Goal: Task Accomplishment & Management: Manage account settings

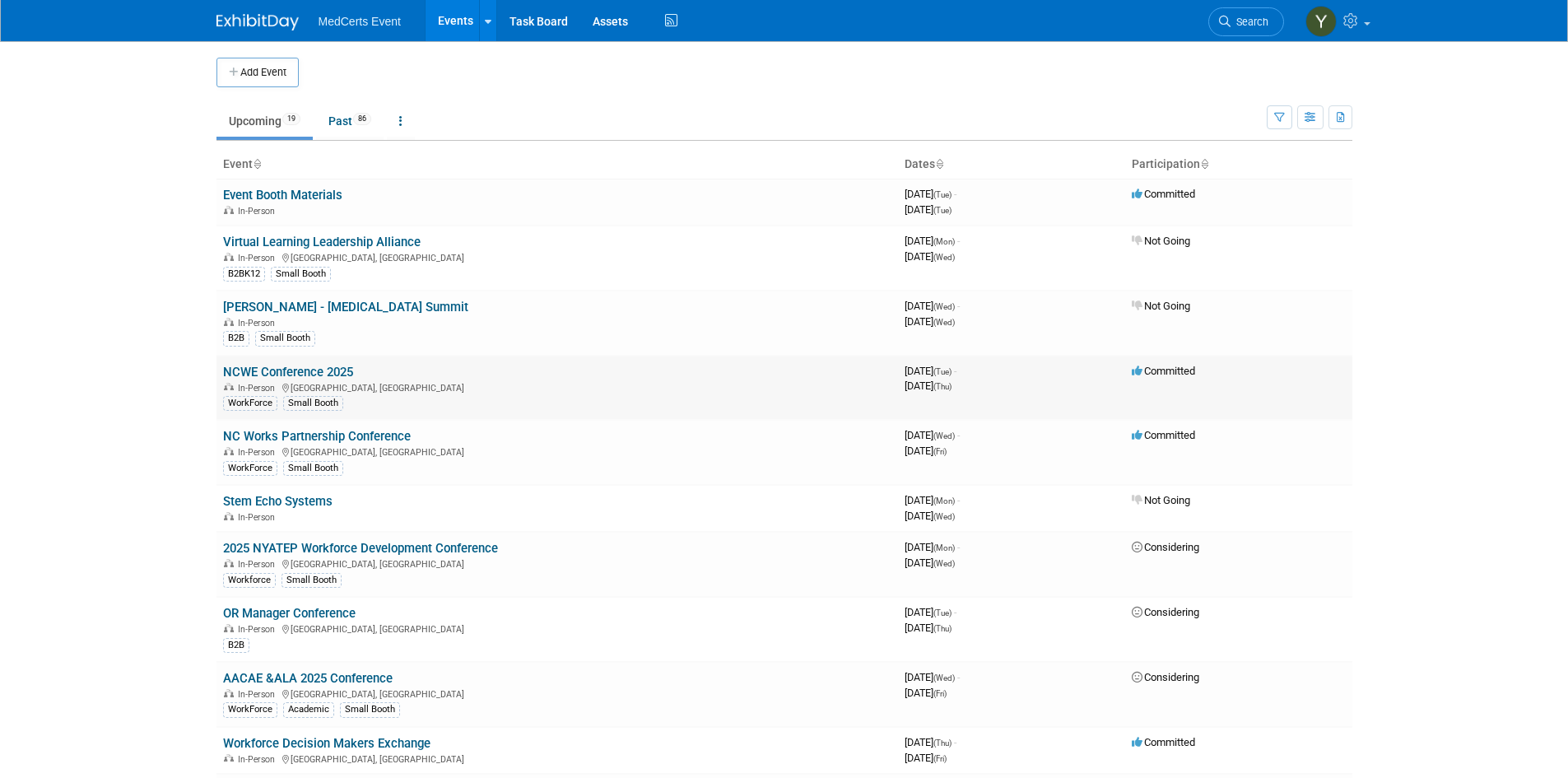
click at [290, 370] on link "NCWE Conference 2025" at bounding box center [288, 372] width 130 height 15
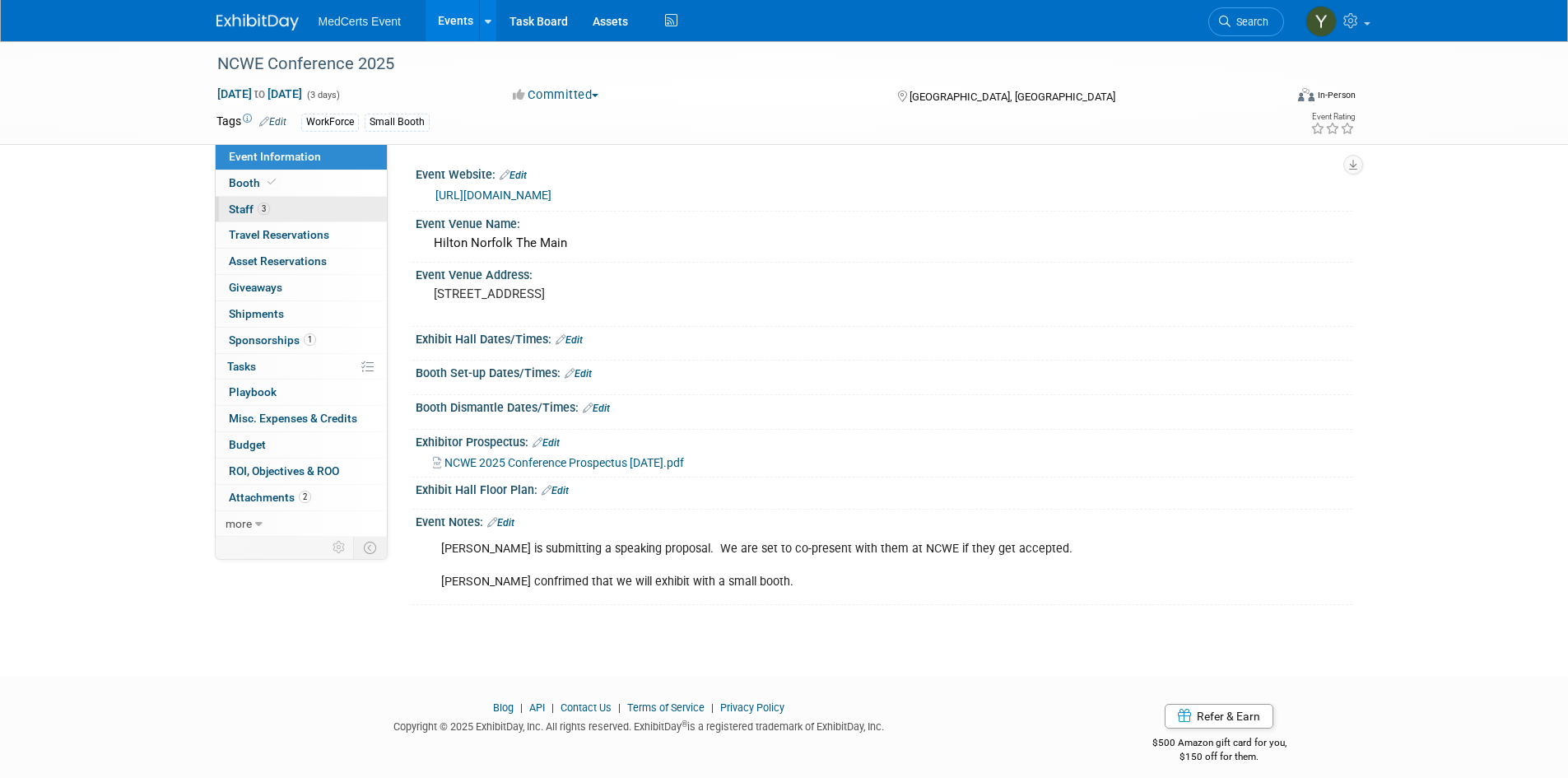
click at [255, 206] on span "Staff 3" at bounding box center [249, 210] width 41 height 14
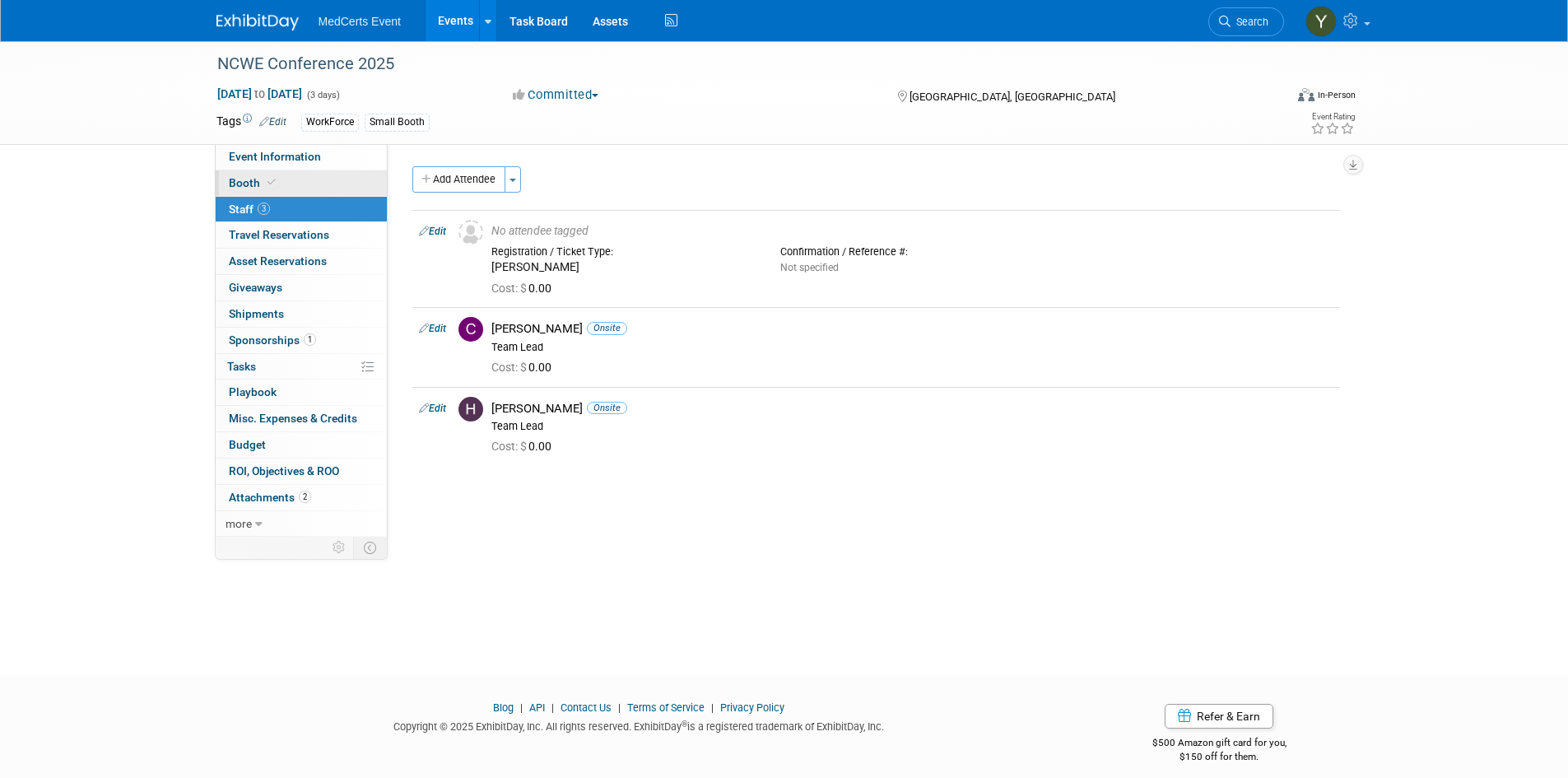
click at [320, 191] on link "Booth" at bounding box center [301, 184] width 172 height 25
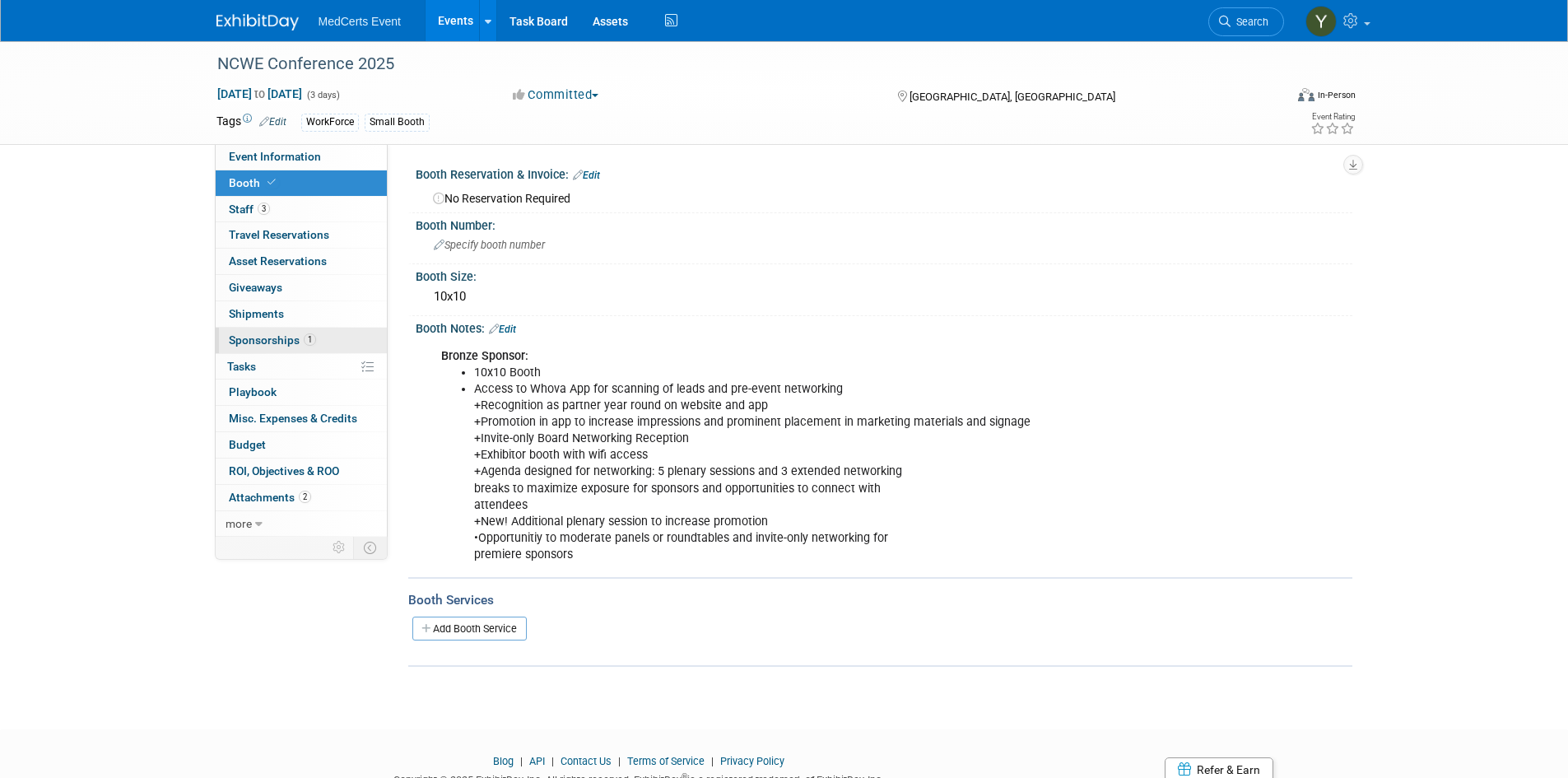
click at [284, 346] on span "Sponsorships 1" at bounding box center [272, 340] width 87 height 14
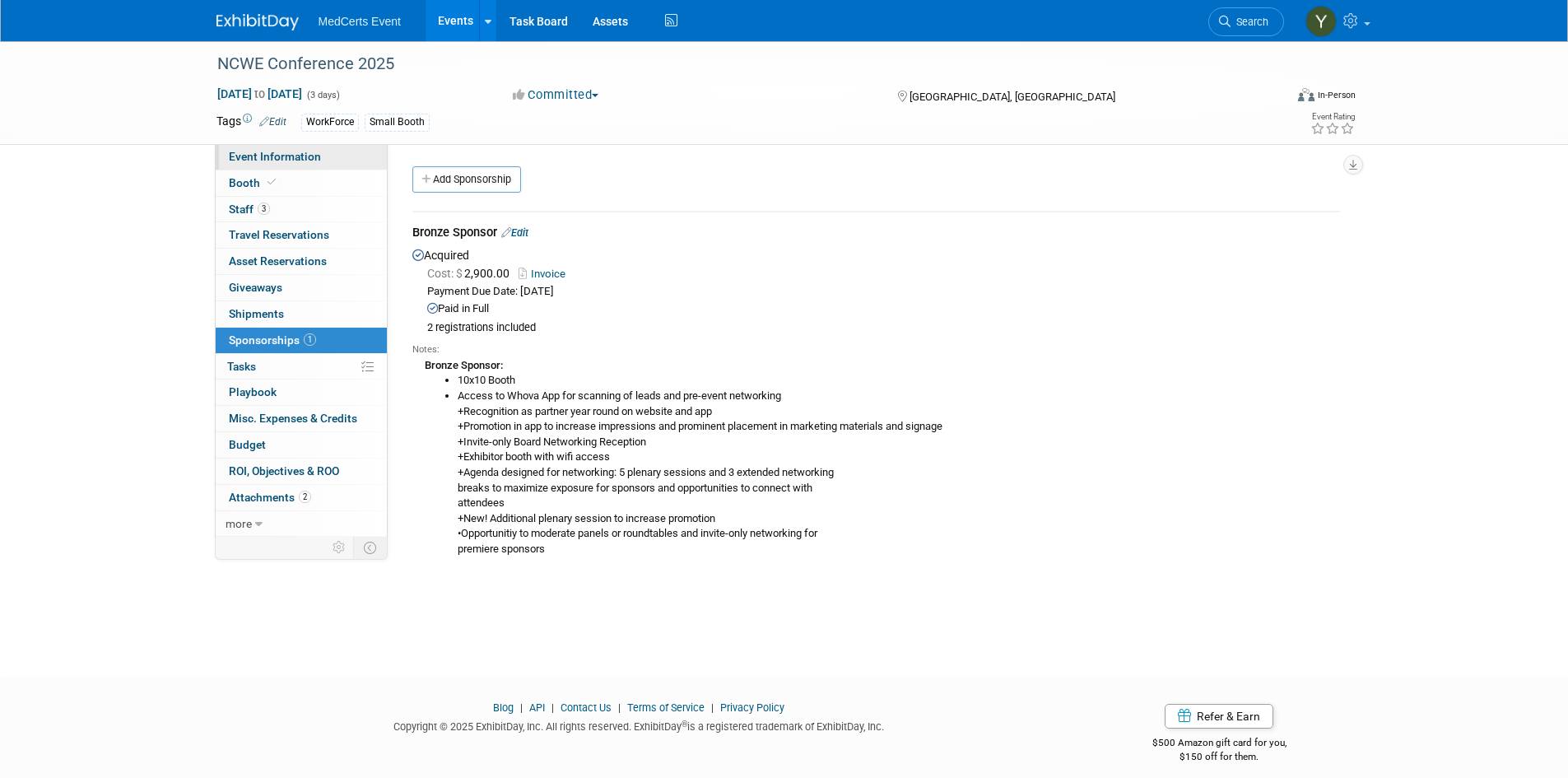
click at [233, 161] on span "Event Information" at bounding box center [275, 156] width 92 height 14
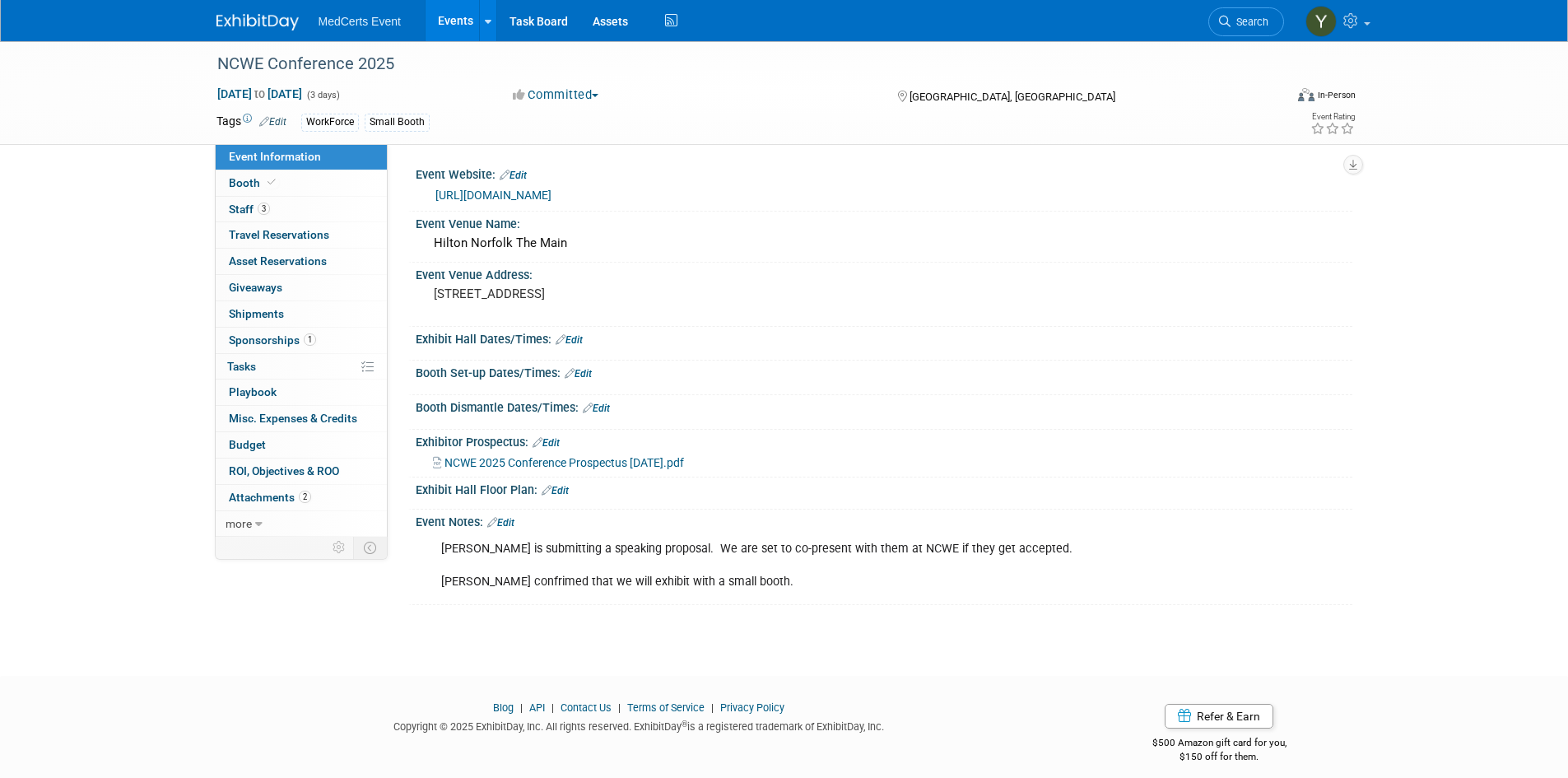
click at [478, 194] on link "[URL][DOMAIN_NAME]" at bounding box center [493, 195] width 116 height 14
click at [295, 179] on link "Booth" at bounding box center [301, 184] width 172 height 25
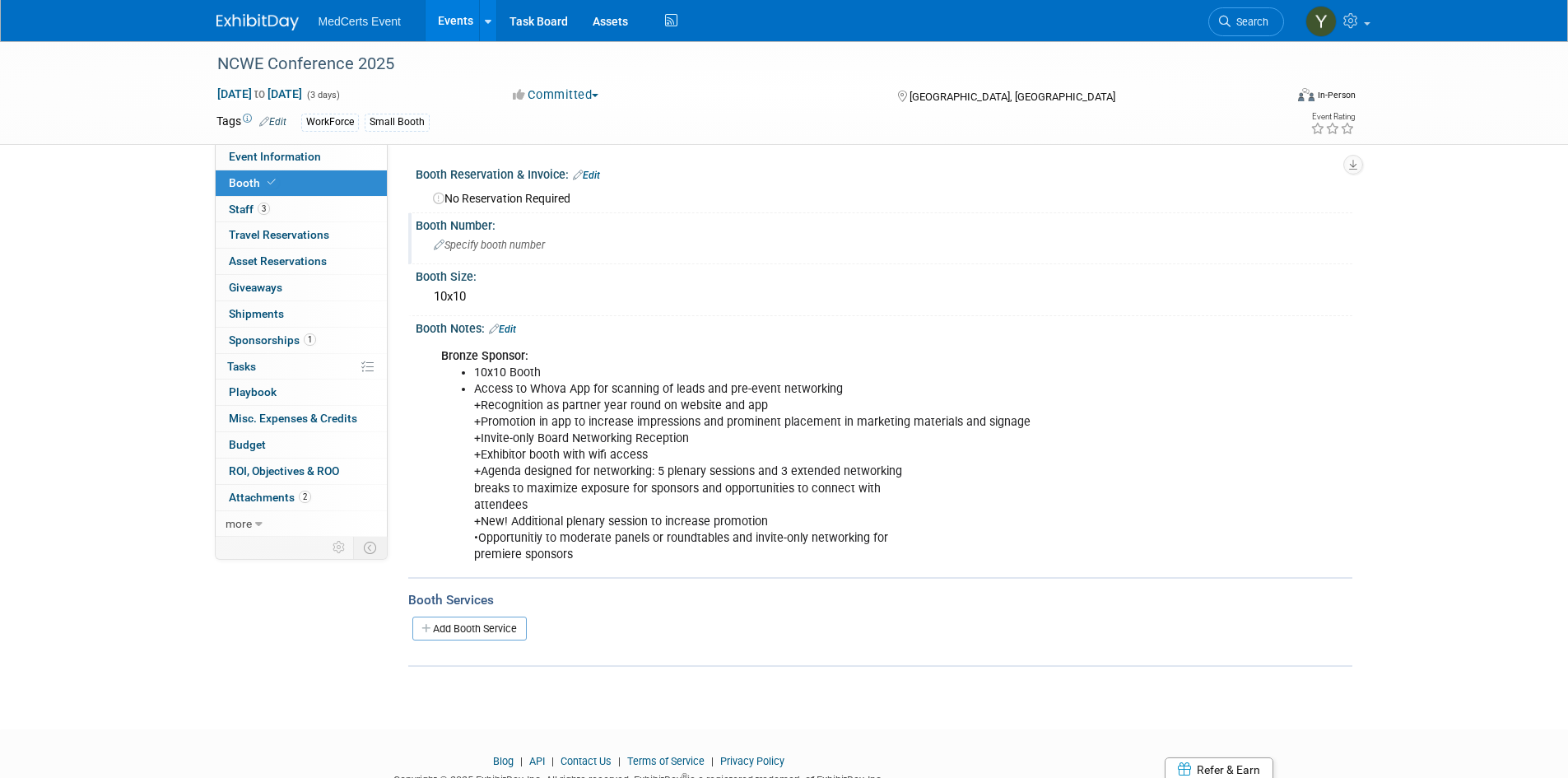
click at [512, 243] on span "Specify booth number" at bounding box center [489, 244] width 111 height 13
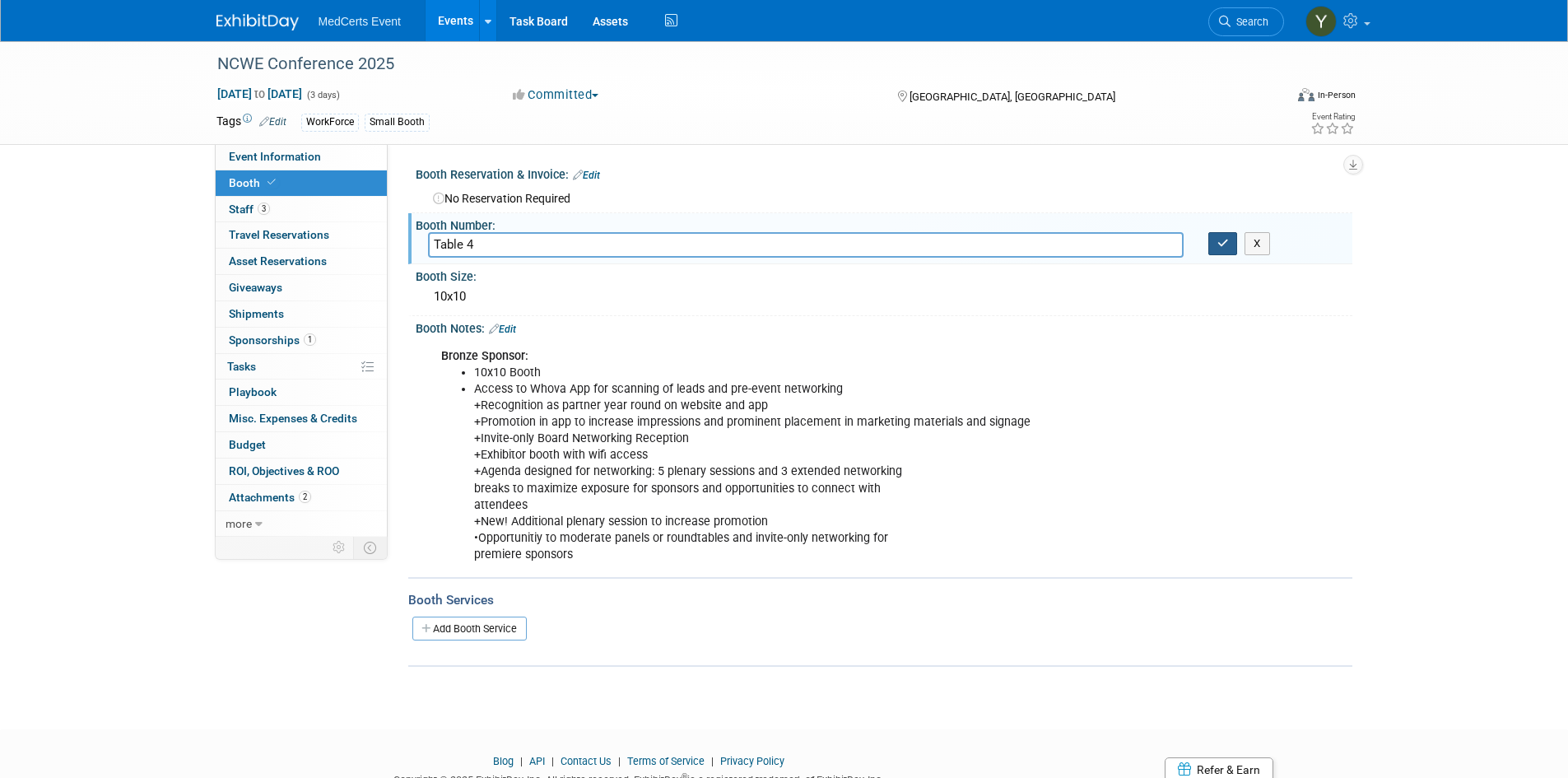
type input "Table 4"
click at [1227, 249] on icon "button" at bounding box center [1223, 243] width 12 height 11
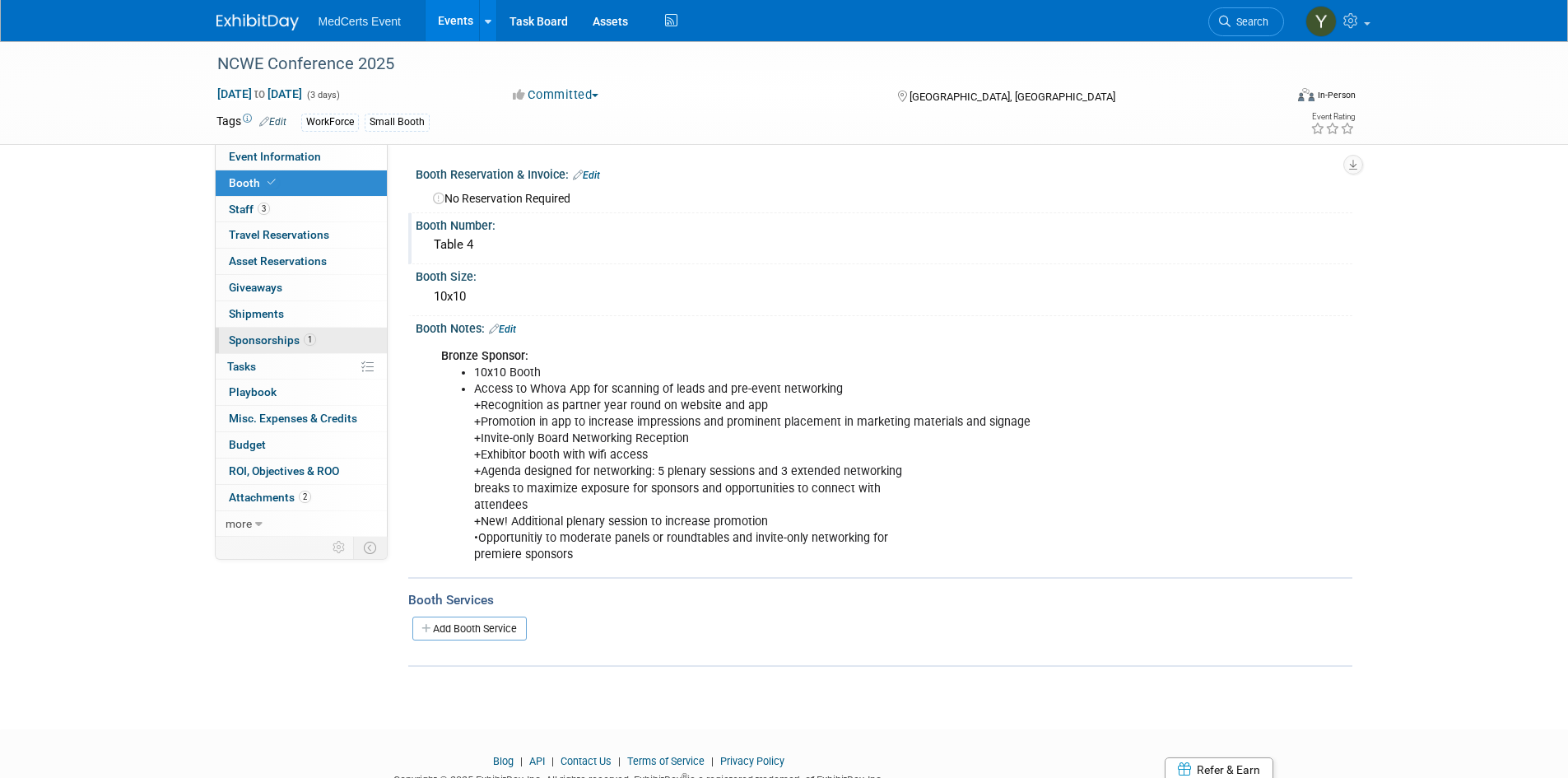
click at [275, 343] on span "Sponsorships 1" at bounding box center [272, 340] width 87 height 14
